Goal: Task Accomplishment & Management: Manage account settings

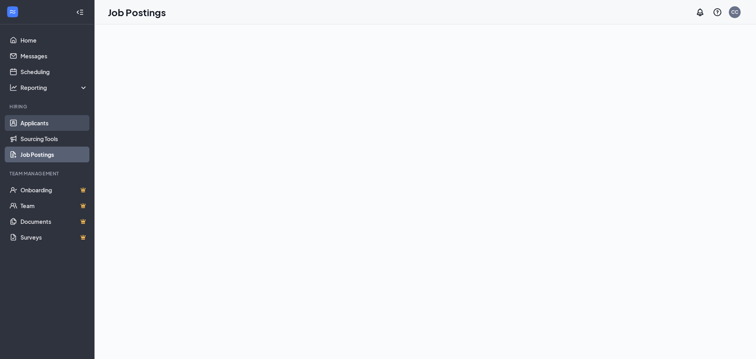
click at [49, 120] on link "Applicants" at bounding box center [53, 123] width 67 height 16
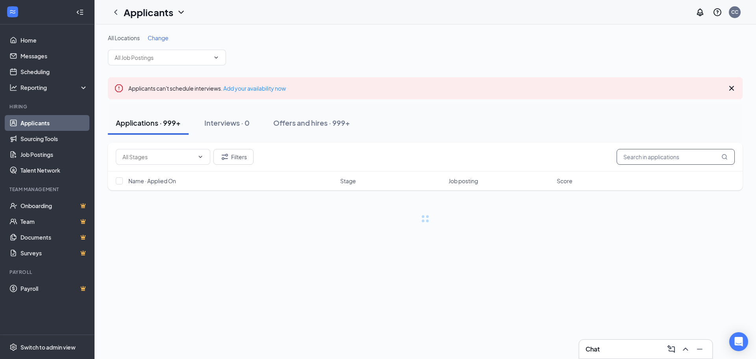
click at [638, 159] on input "text" at bounding box center [676, 157] width 118 height 16
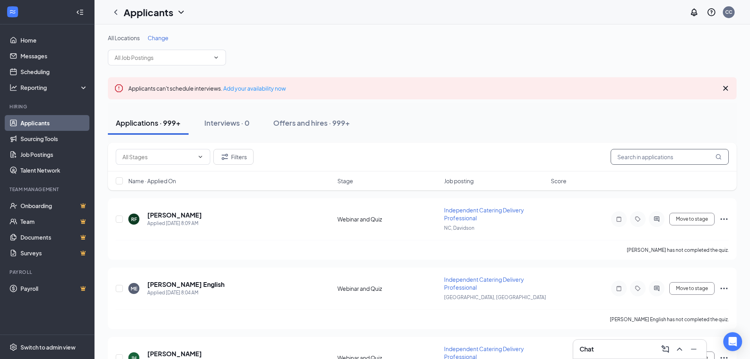
paste input "Touhidul [DEMOGRAPHIC_DATA]"
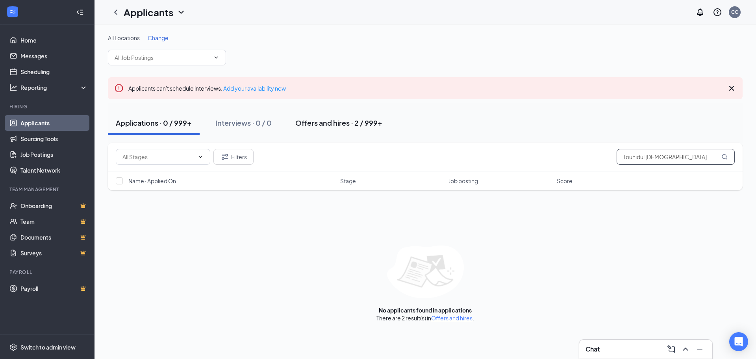
type input "Touhidul [DEMOGRAPHIC_DATA]"
click at [309, 120] on div "Offers and hires · 2 / 999+" at bounding box center [338, 123] width 87 height 10
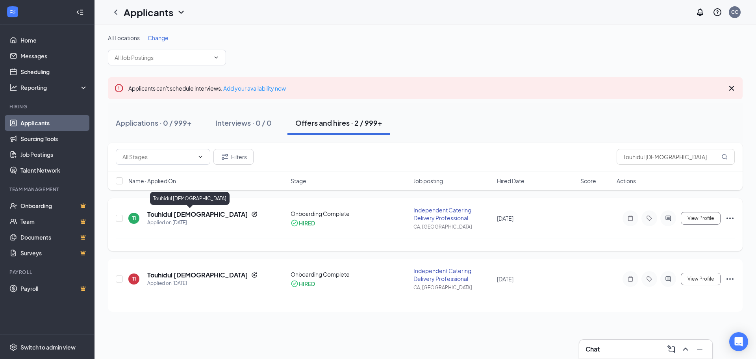
click at [160, 211] on h5 "Touhidul [DEMOGRAPHIC_DATA]" at bounding box center [197, 214] width 101 height 9
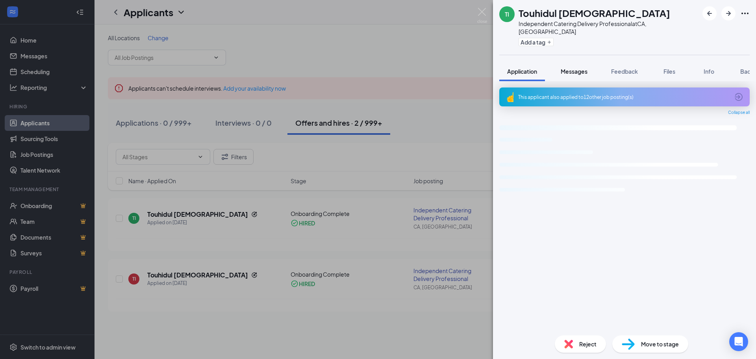
click at [567, 61] on button "Messages" at bounding box center [574, 71] width 43 height 20
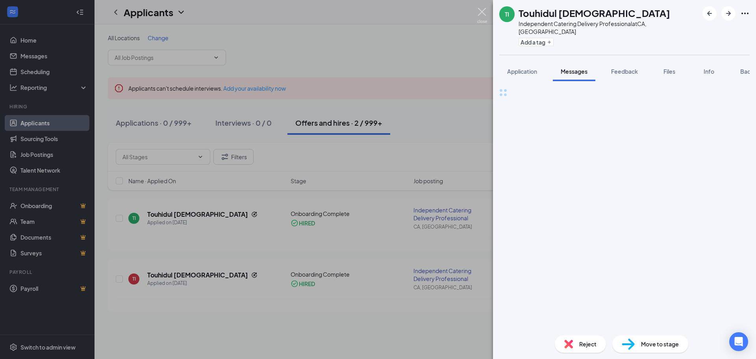
click at [484, 17] on img at bounding box center [482, 15] width 10 height 15
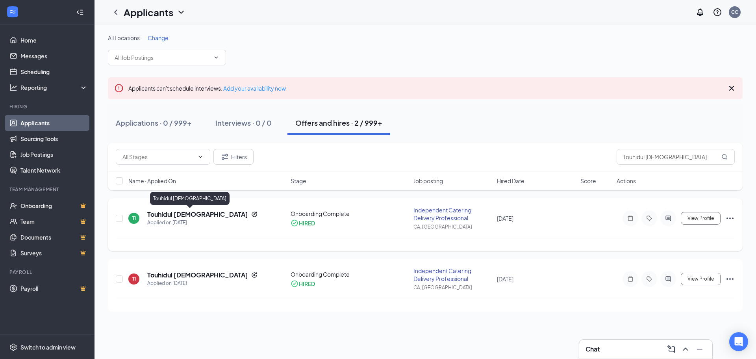
click at [149, 212] on h5 "Touhidul [DEMOGRAPHIC_DATA]" at bounding box center [197, 214] width 101 height 9
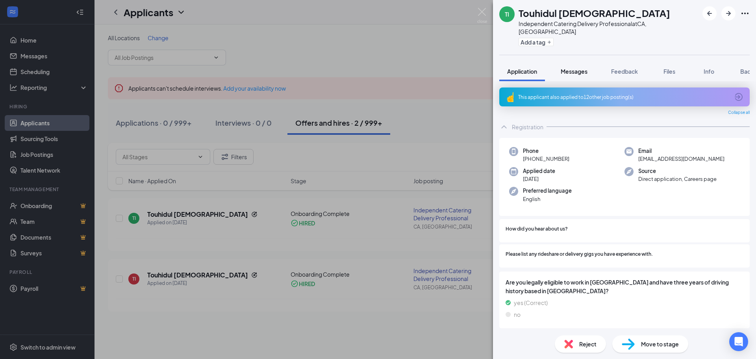
click at [573, 61] on button "Messages" at bounding box center [574, 71] width 43 height 20
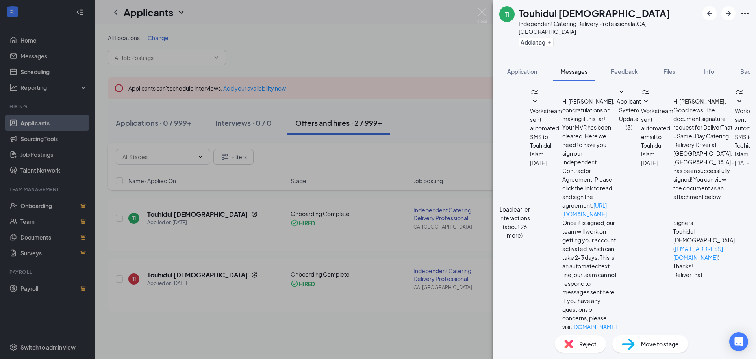
scroll to position [87, 0]
